Goal: Task Accomplishment & Management: Complete application form

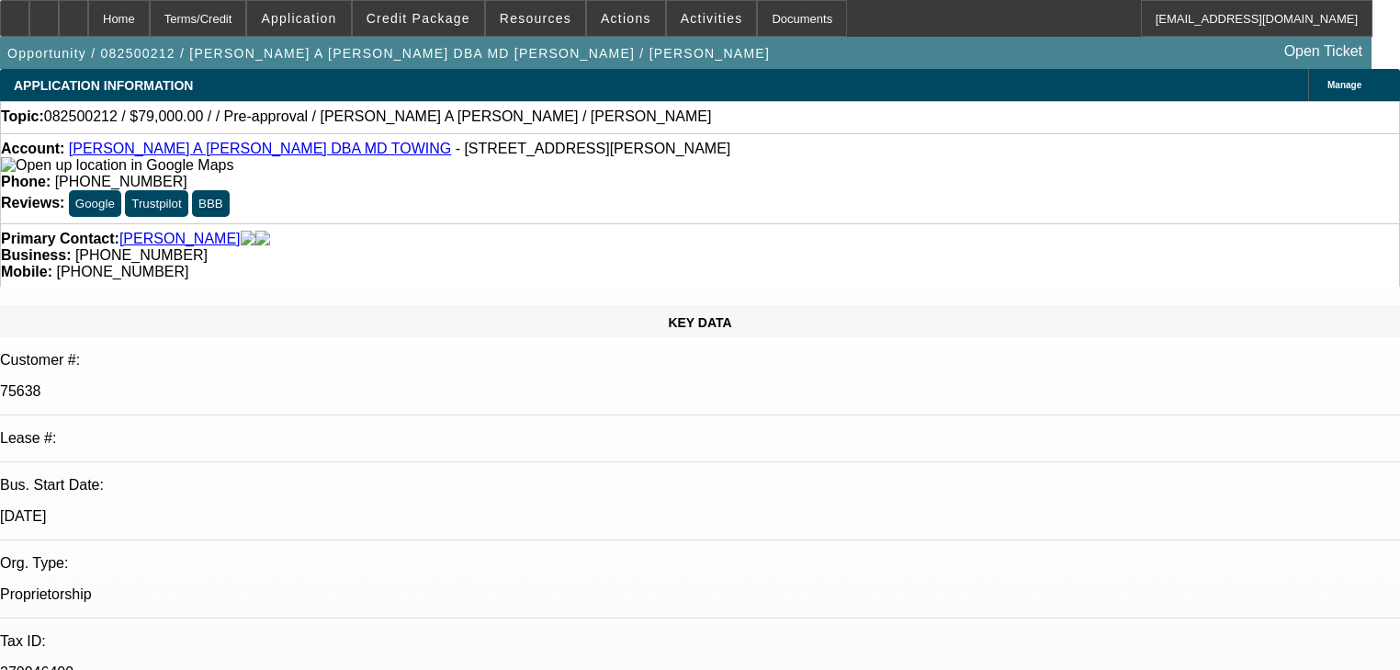
select select "0"
select select "2"
select select "0.15"
select select "16"
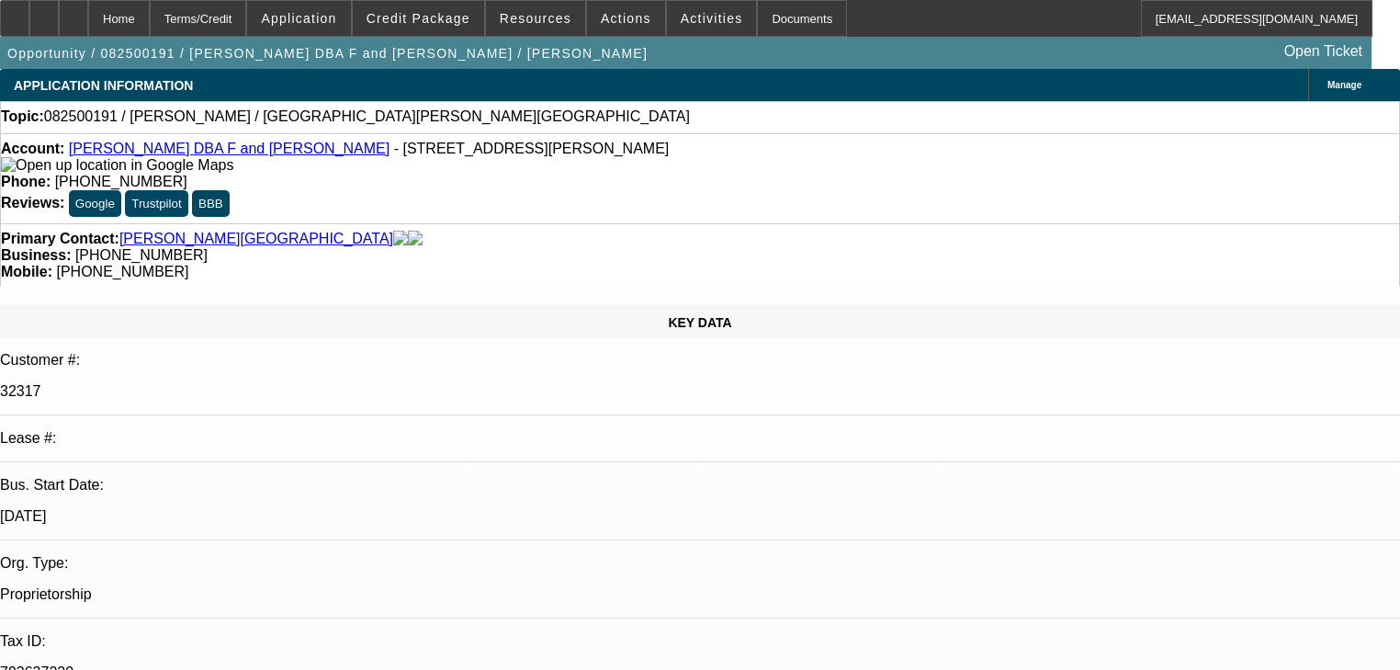
select select "0"
select select "2"
select select "0.1"
select select "4"
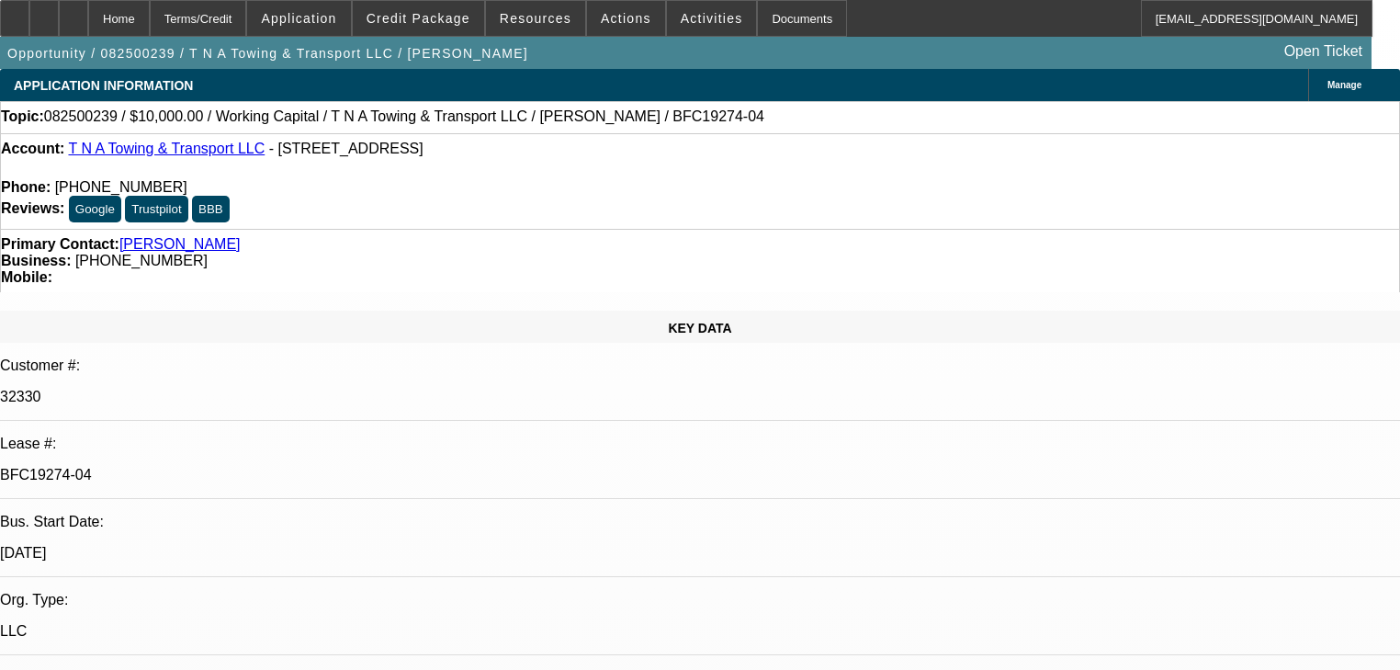
select select "0"
select select "2"
select select "0"
select select "6"
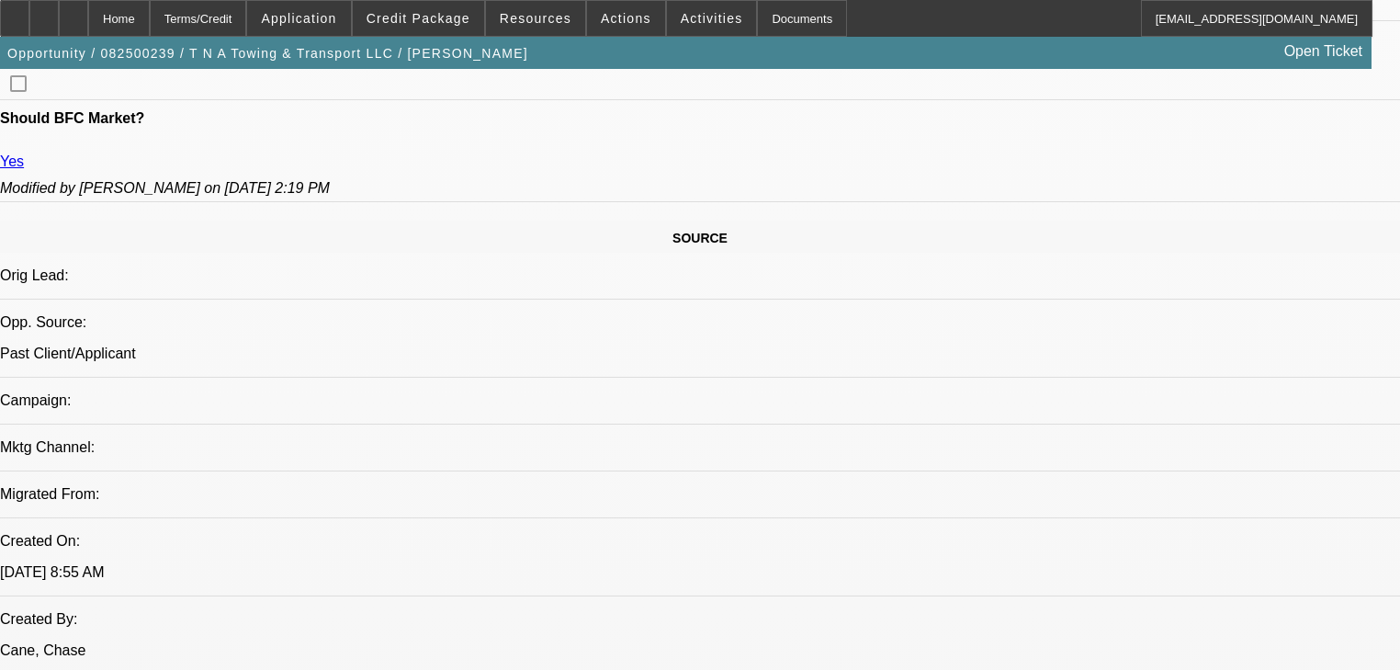
scroll to position [1176, 0]
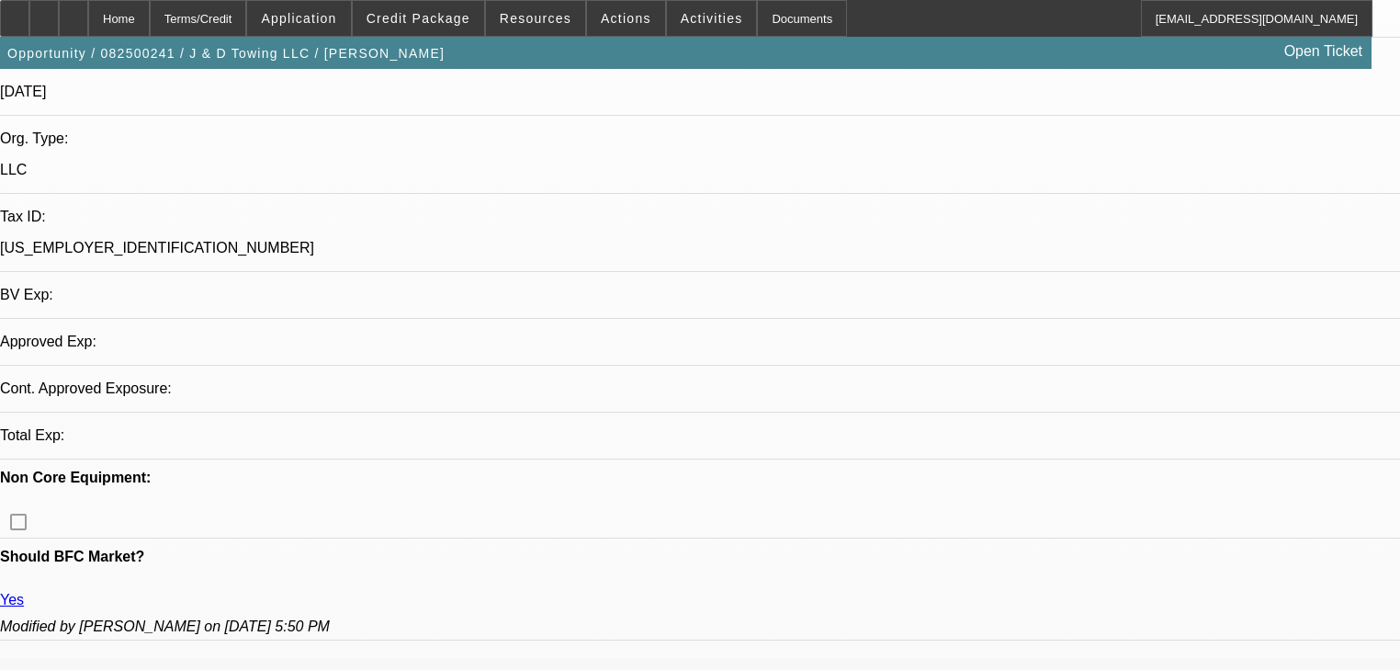
select select "0"
select select "2"
select select "0.1"
select select "4"
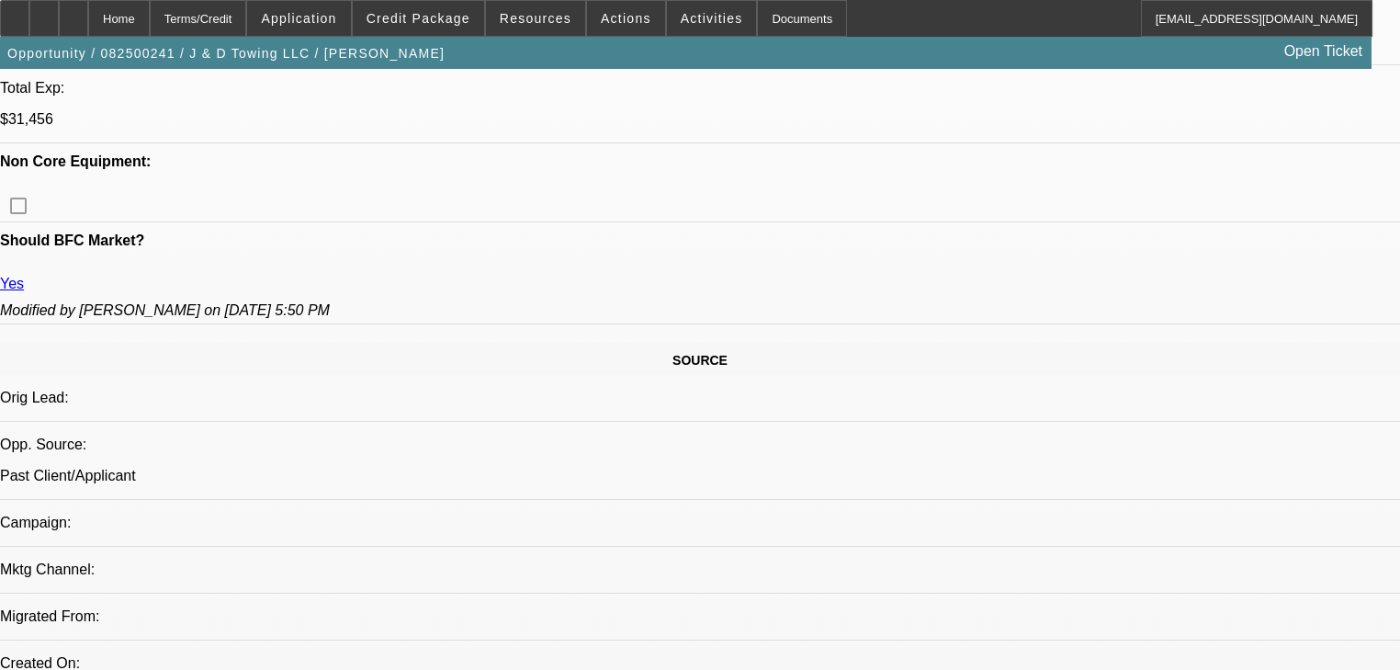
scroll to position [882, 0]
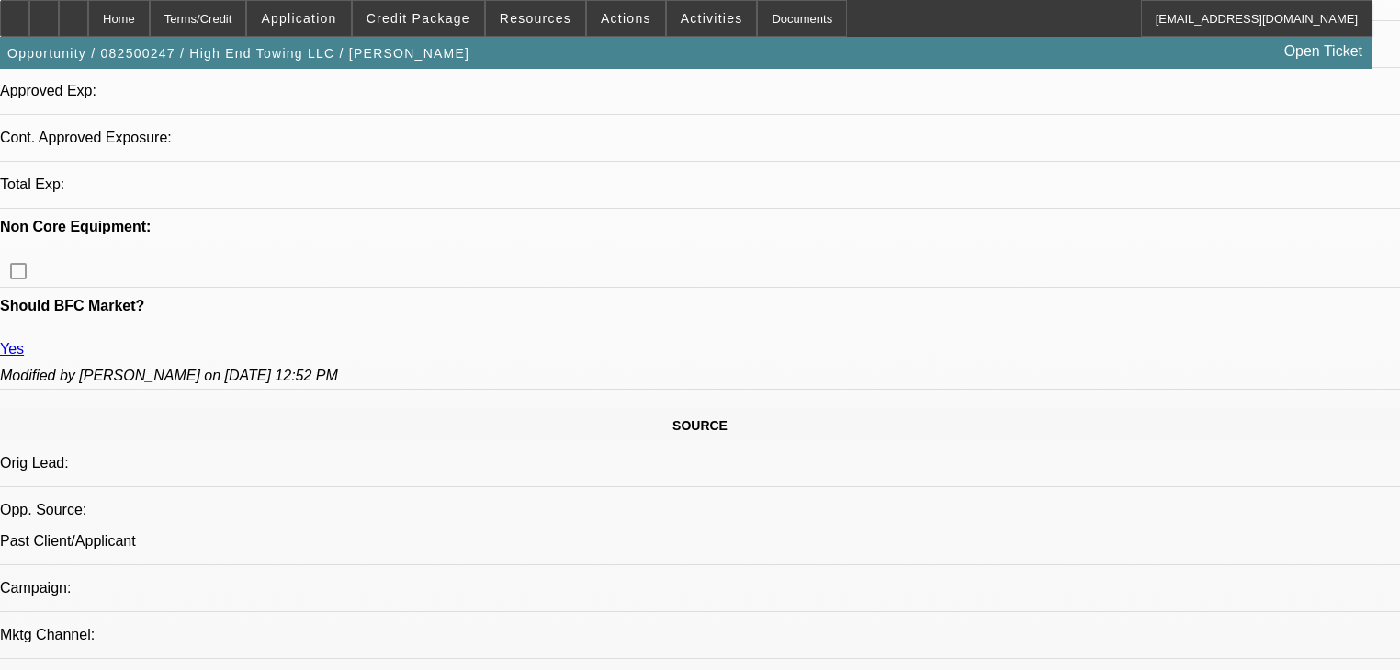
select select "0"
select select "2"
select select "0.1"
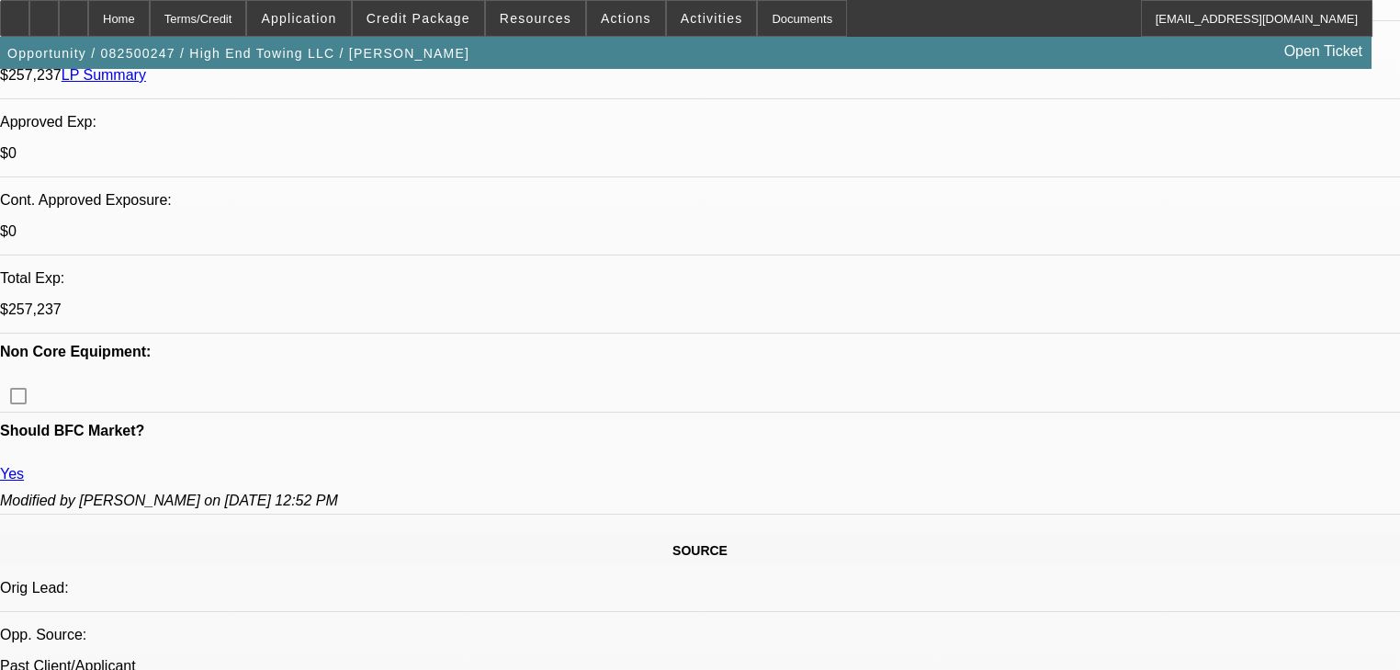
select select "1"
select select "2"
select select "4"
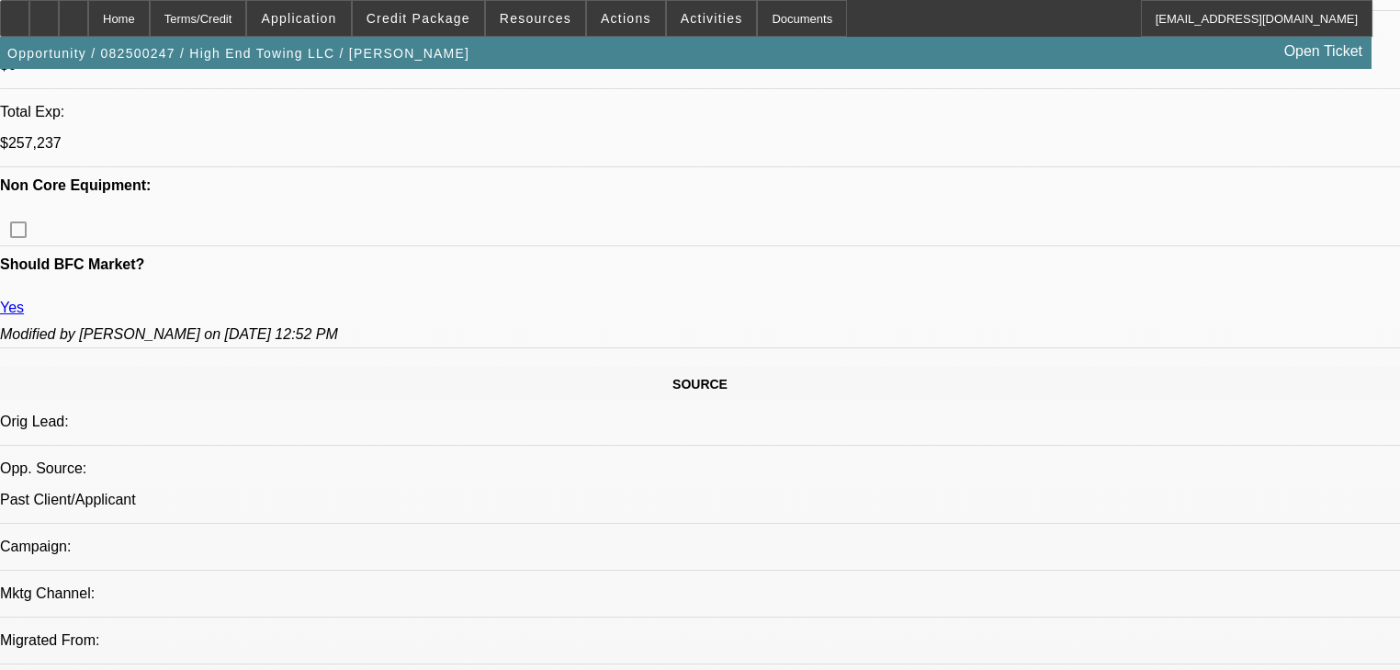
scroll to position [1042, 0]
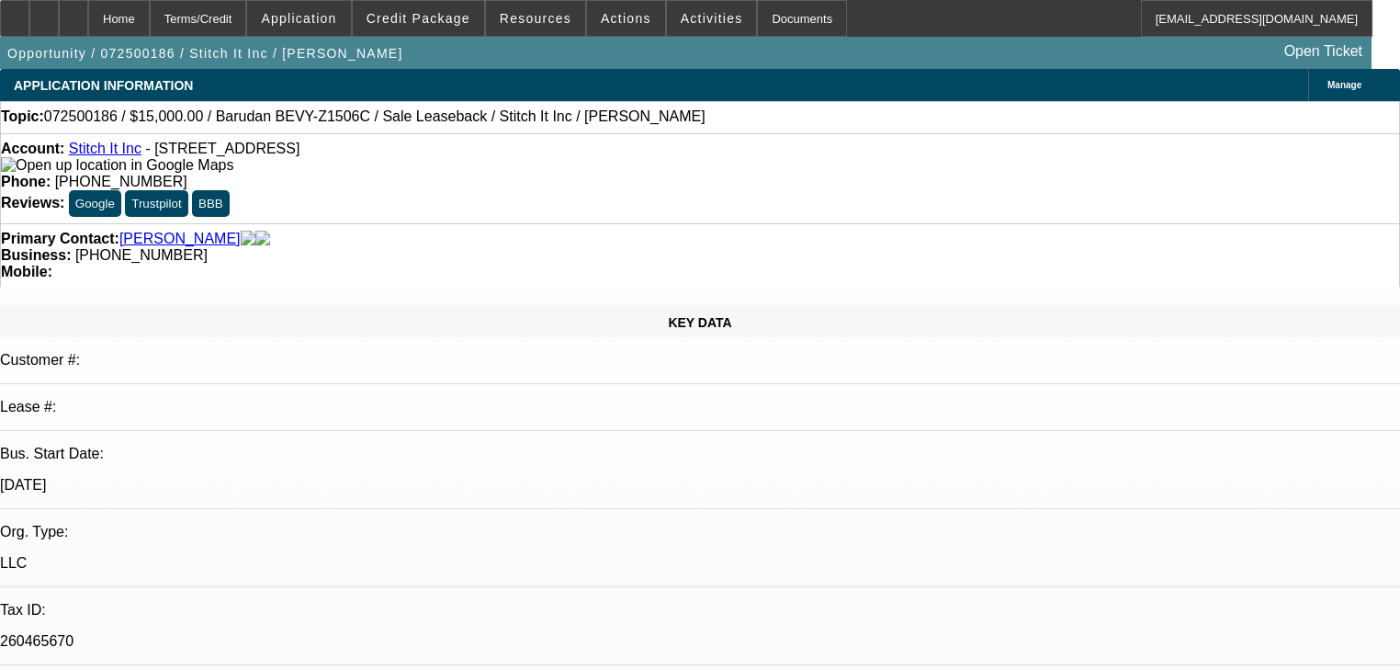
select select "0"
select select "2"
select select "0"
select select "6"
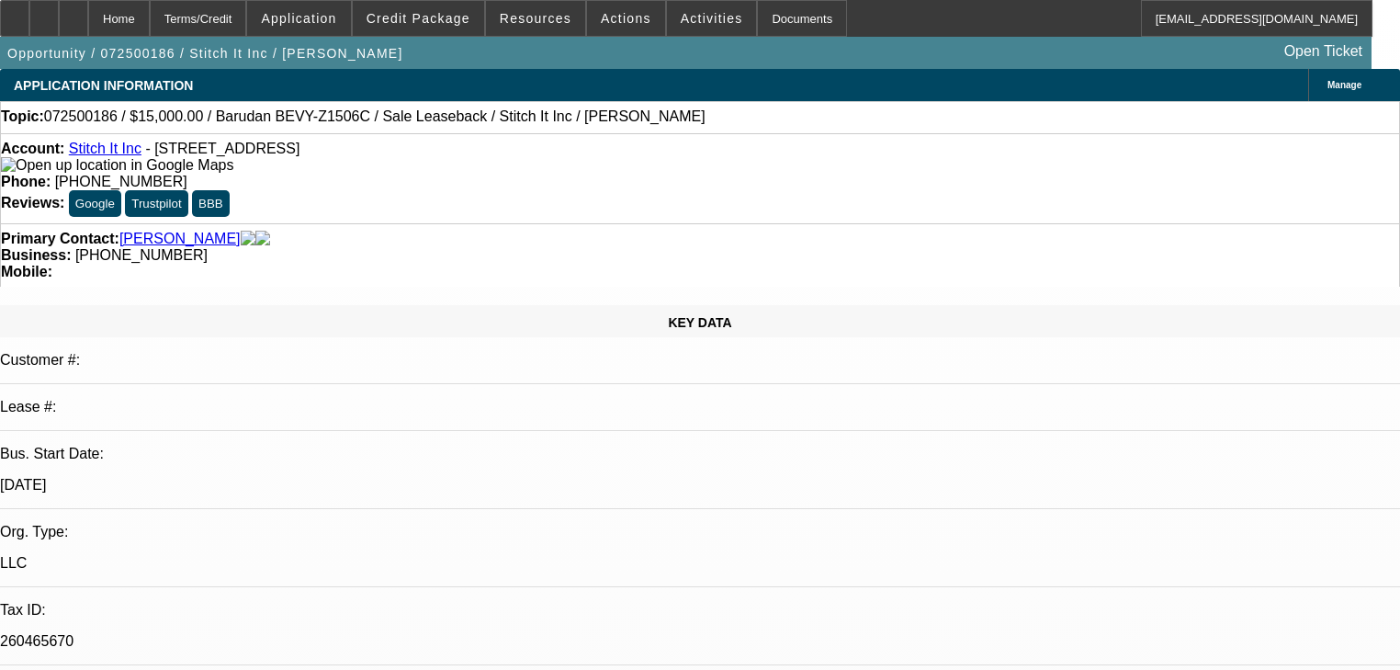
select select "0"
select select "2"
select select "0"
select select "6"
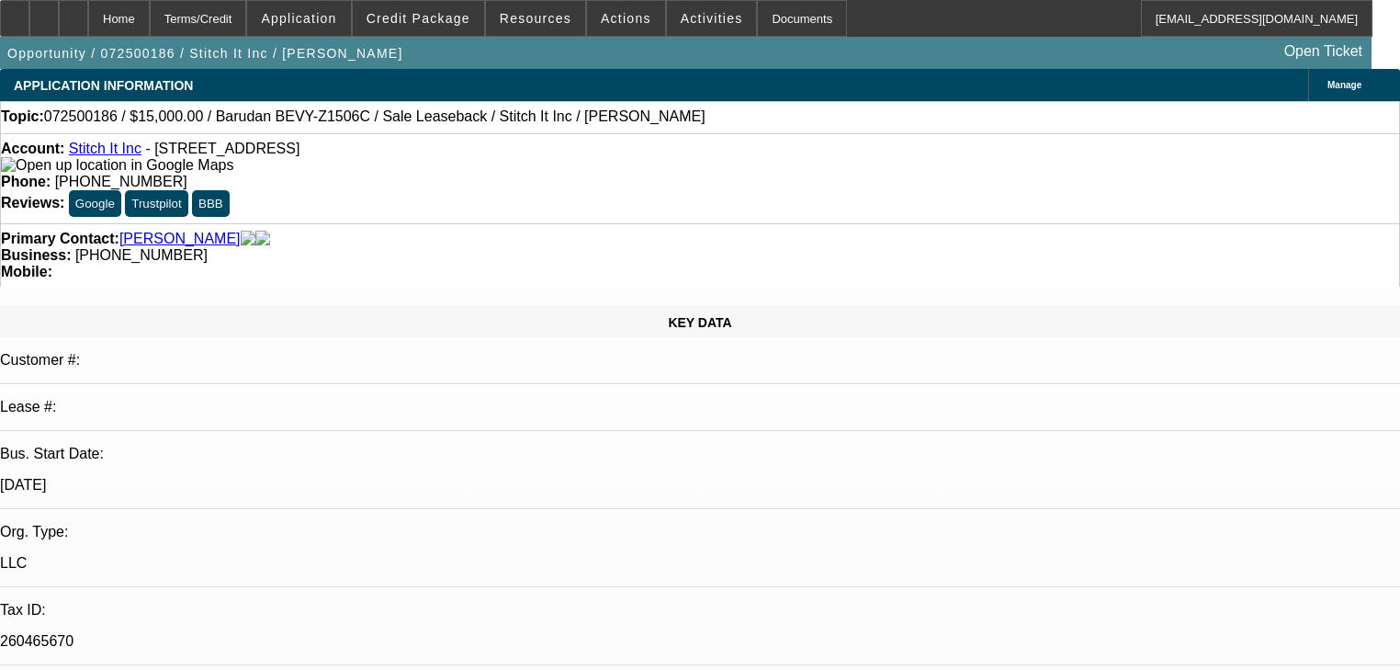
select select "0"
select select "2"
select select "0"
select select "6"
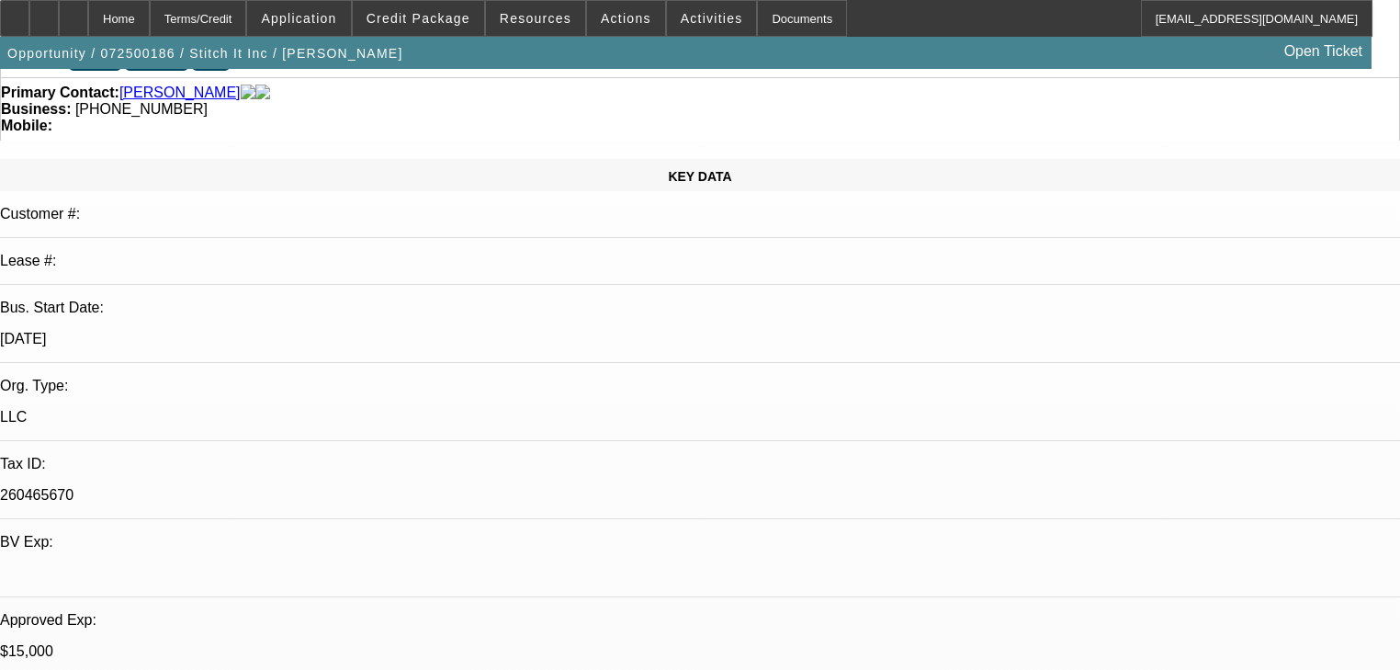
scroll to position [147, 0]
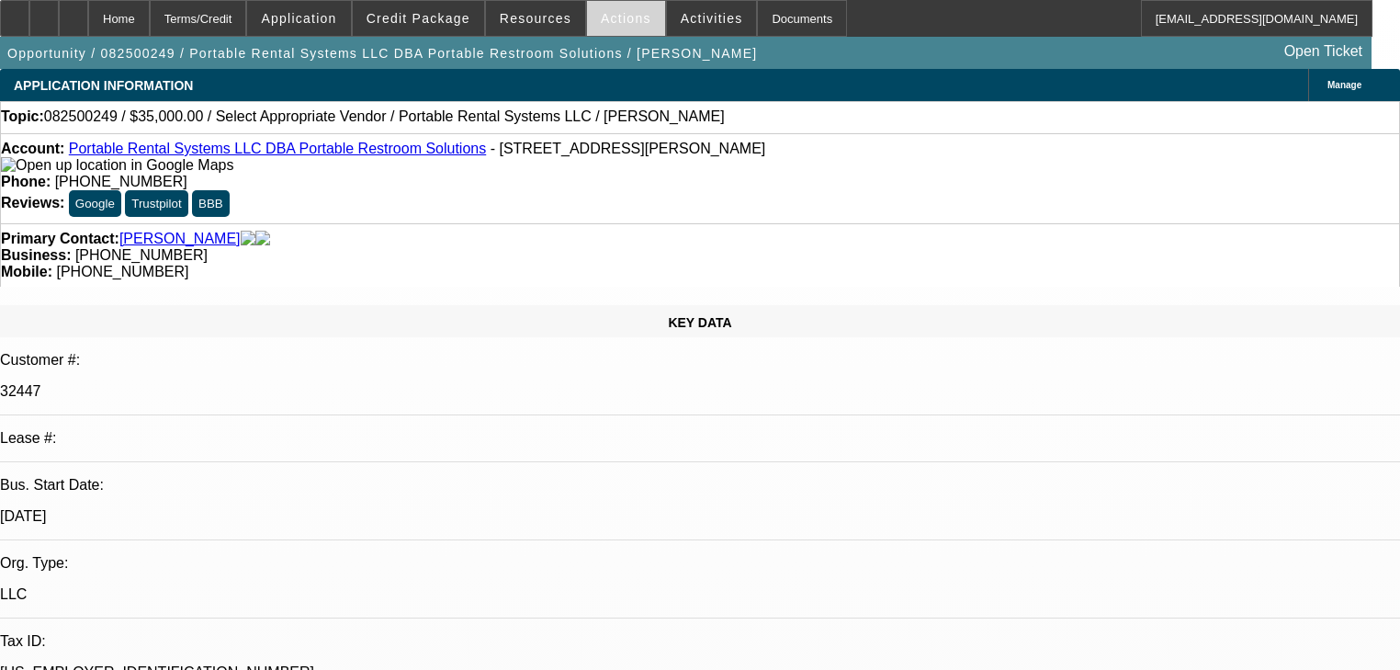
select select "0"
select select "2"
select select "0.1"
select select "4"
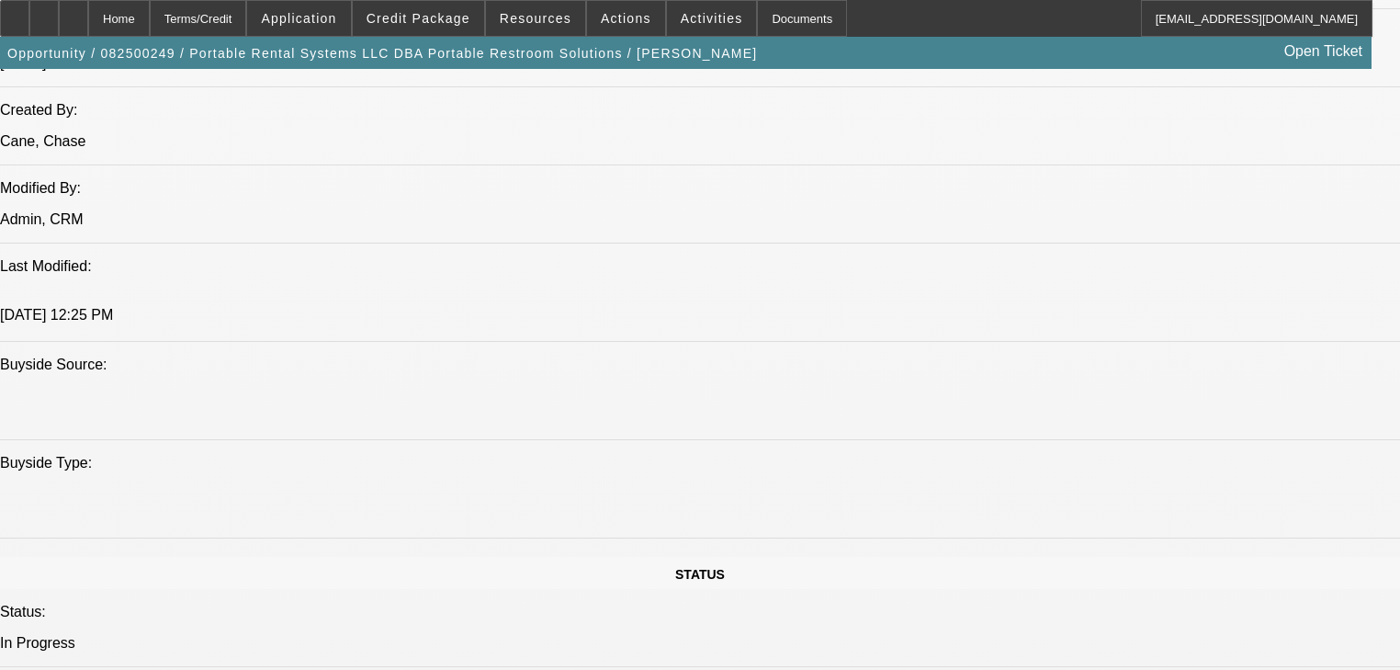
scroll to position [1249, 0]
